Goal: Information Seeking & Learning: Learn about a topic

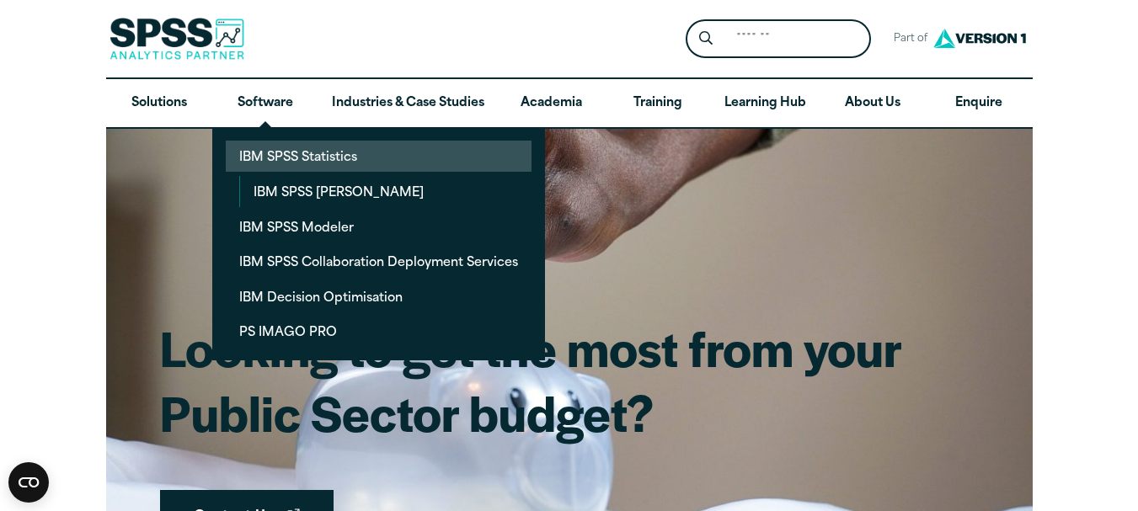
click at [288, 158] on link "IBM SPSS Statistics" at bounding box center [379, 156] width 306 height 31
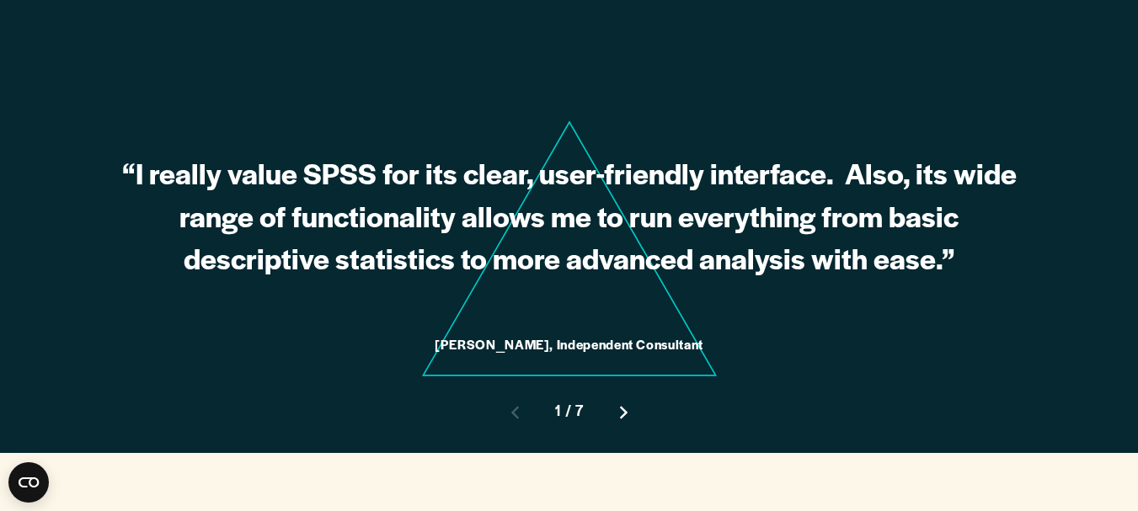
scroll to position [4581, 0]
